Goal: Information Seeking & Learning: Compare options

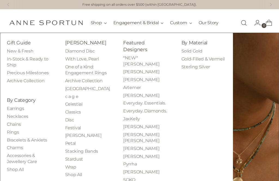
click at [87, 154] on link "Stacking Bands" at bounding box center [81, 151] width 33 height 5
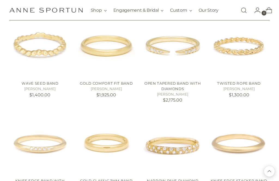
scroll to position [213, 0]
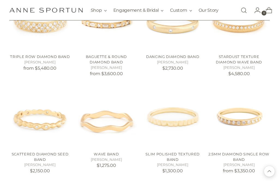
scroll to position [436, 0]
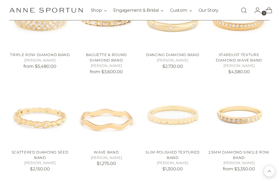
click at [111, 151] on link "Wave Band" at bounding box center [106, 152] width 25 height 4
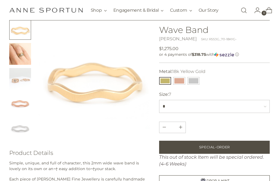
scroll to position [35, 0]
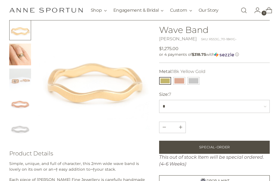
click at [23, 36] on button "Change image to image 1" at bounding box center [20, 30] width 22 height 22
click at [99, 99] on img at bounding box center [94, 74] width 111 height 111
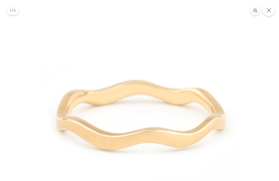
click at [273, 13] on button "Close" at bounding box center [269, 10] width 12 height 12
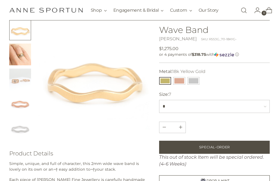
click at [20, 62] on img "Change image to image 2" at bounding box center [20, 55] width 22 height 22
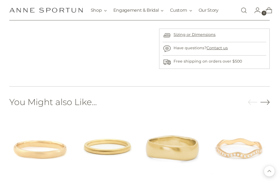
scroll to position [268, 0]
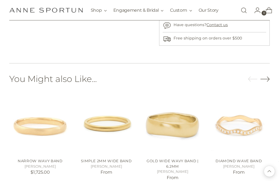
click at [43, 160] on link "Narrow Wavy Band" at bounding box center [40, 161] width 45 height 4
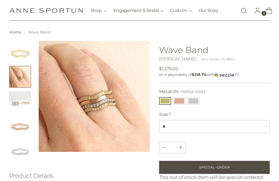
scroll to position [0, 0]
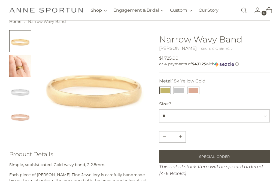
scroll to position [22, 0]
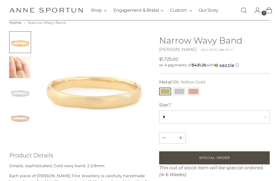
click at [24, 74] on img "Change image to image 2" at bounding box center [20, 67] width 22 height 22
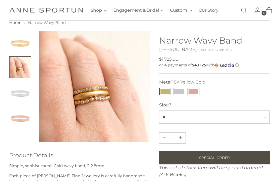
scroll to position [0, 0]
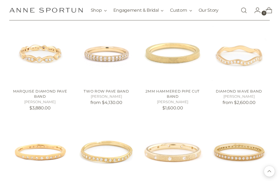
scroll to position [1009, 0]
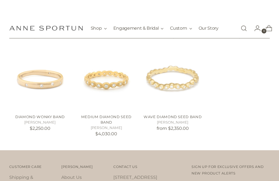
scroll to position [1535, 0]
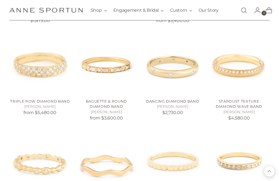
scroll to position [800, 0]
